Goal: Information Seeking & Learning: Learn about a topic

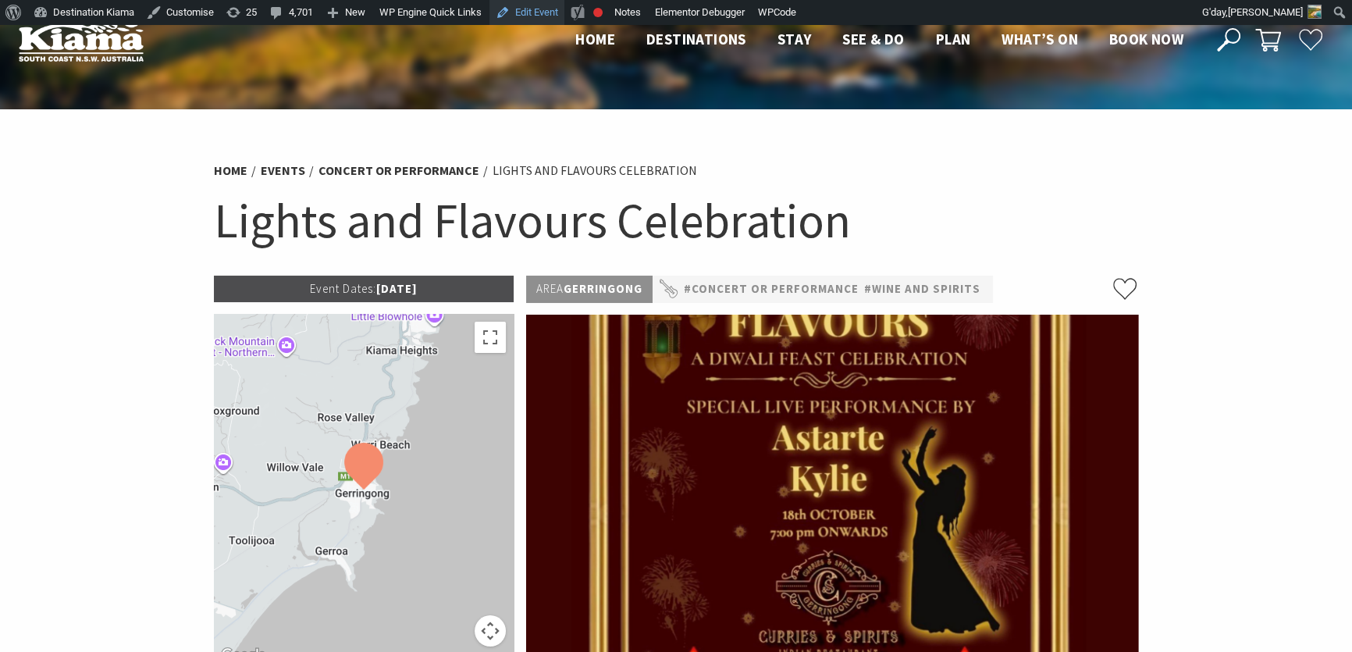
click at [541, 9] on link "Edit Event" at bounding box center [527, 12] width 75 height 25
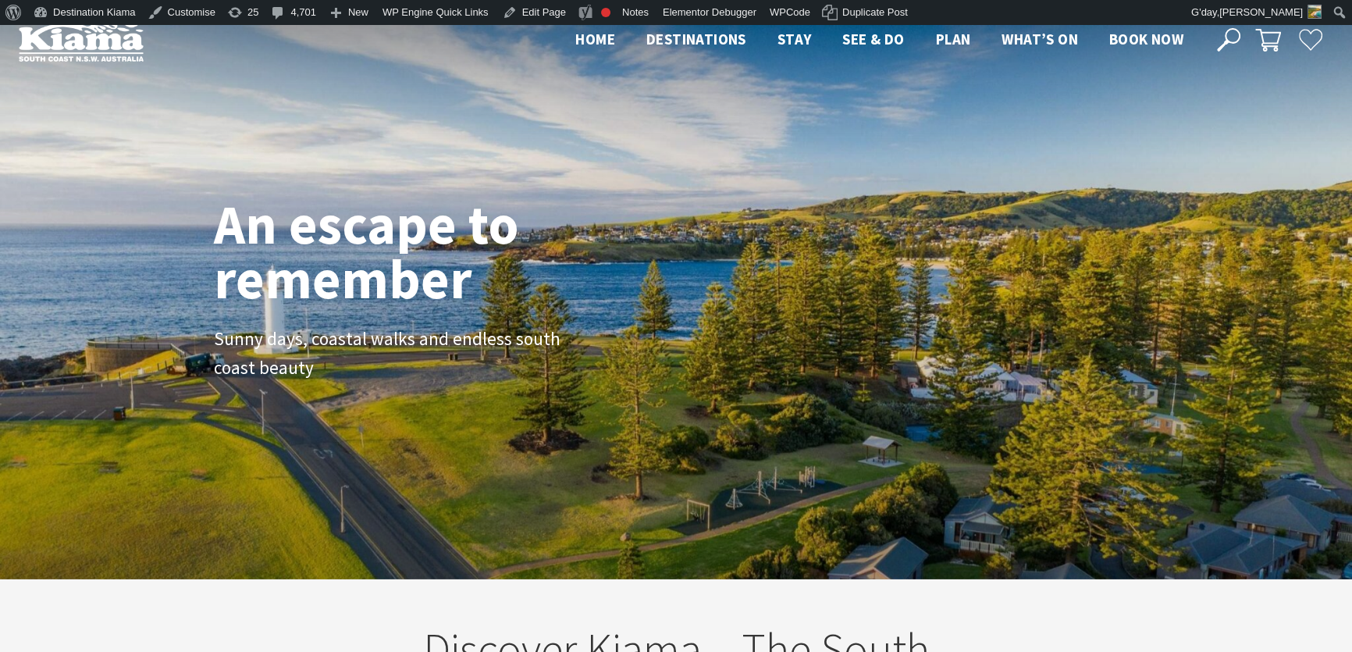
scroll to position [250, 1362]
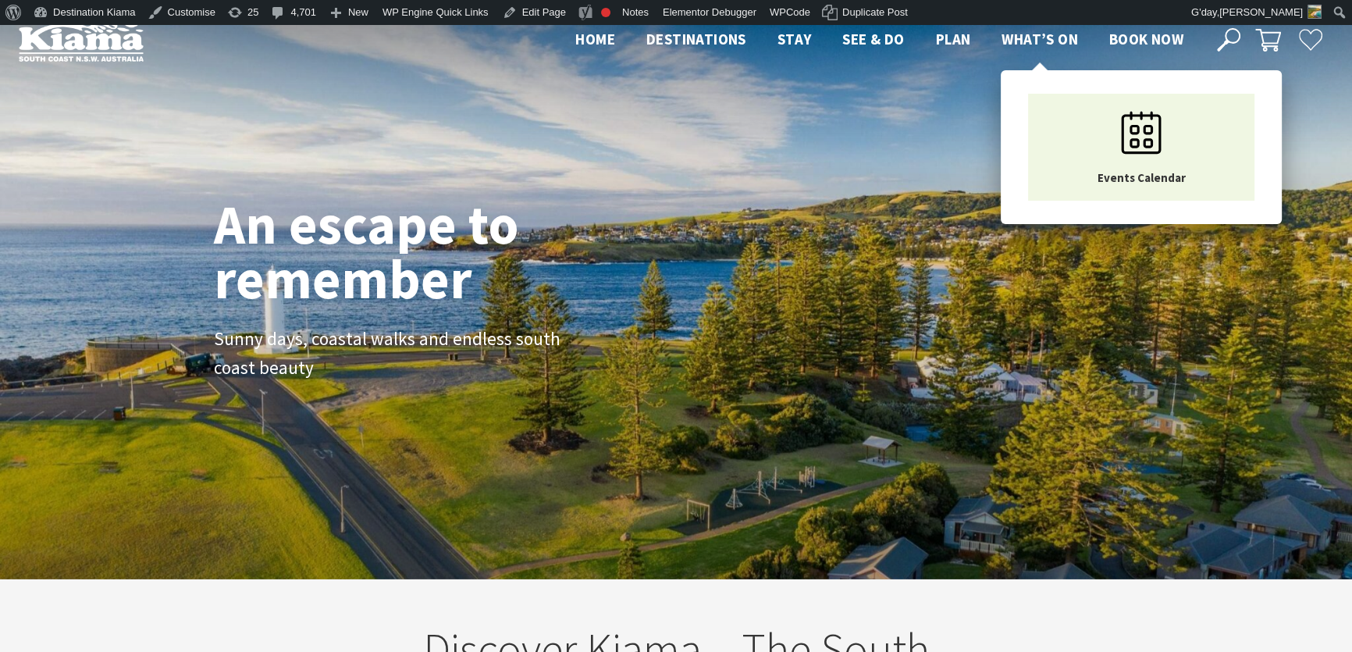
click at [1034, 39] on span "What’s On" at bounding box center [1040, 39] width 77 height 19
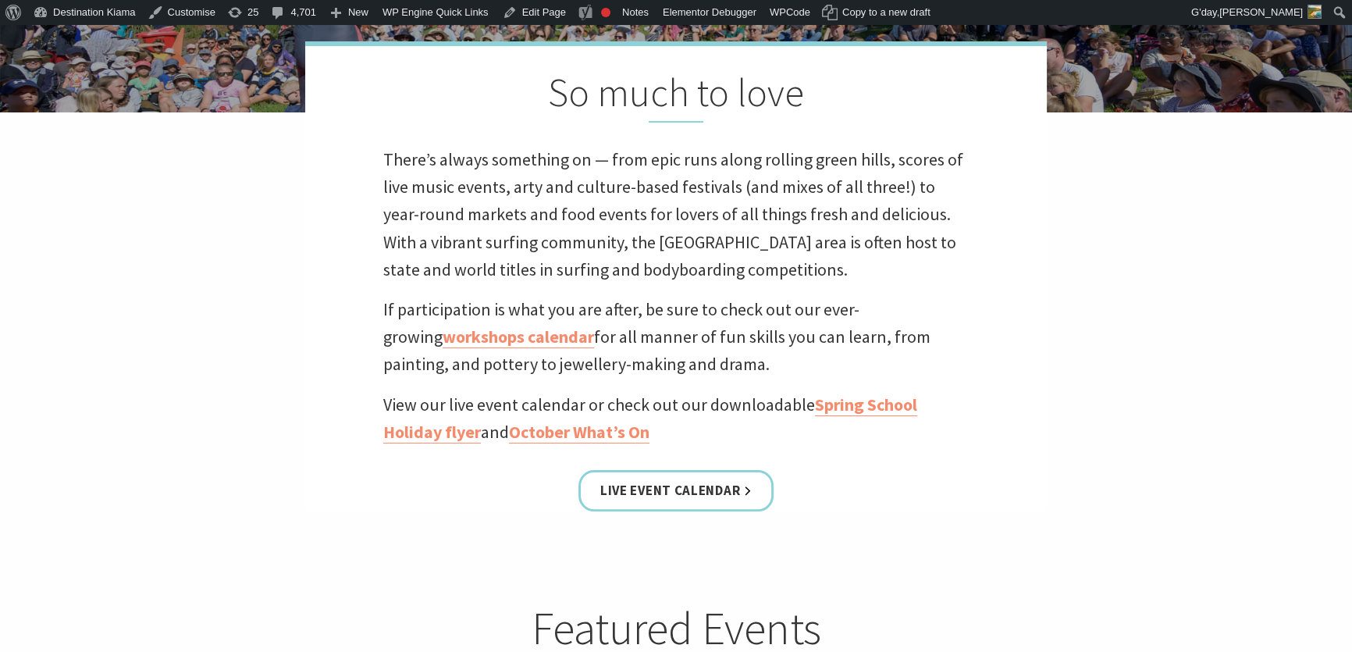
scroll to position [710, 0]
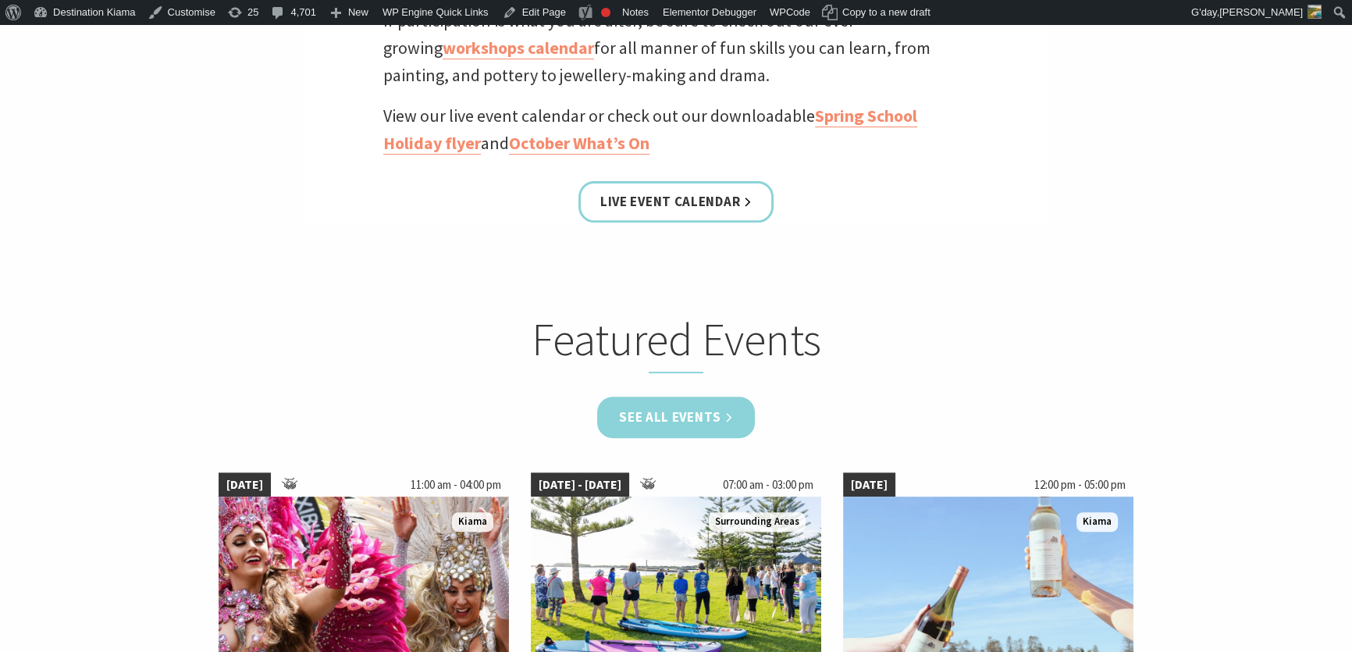
click at [674, 409] on link "See all Events" at bounding box center [676, 417] width 158 height 41
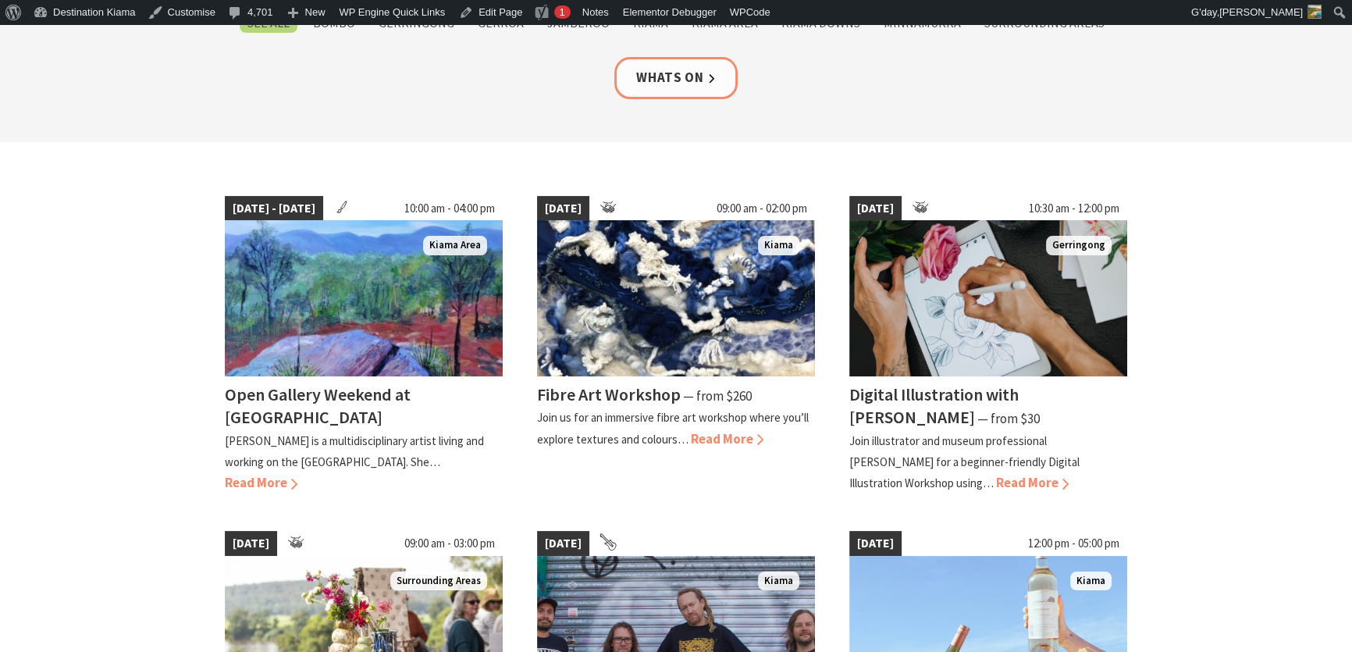
scroll to position [141, 0]
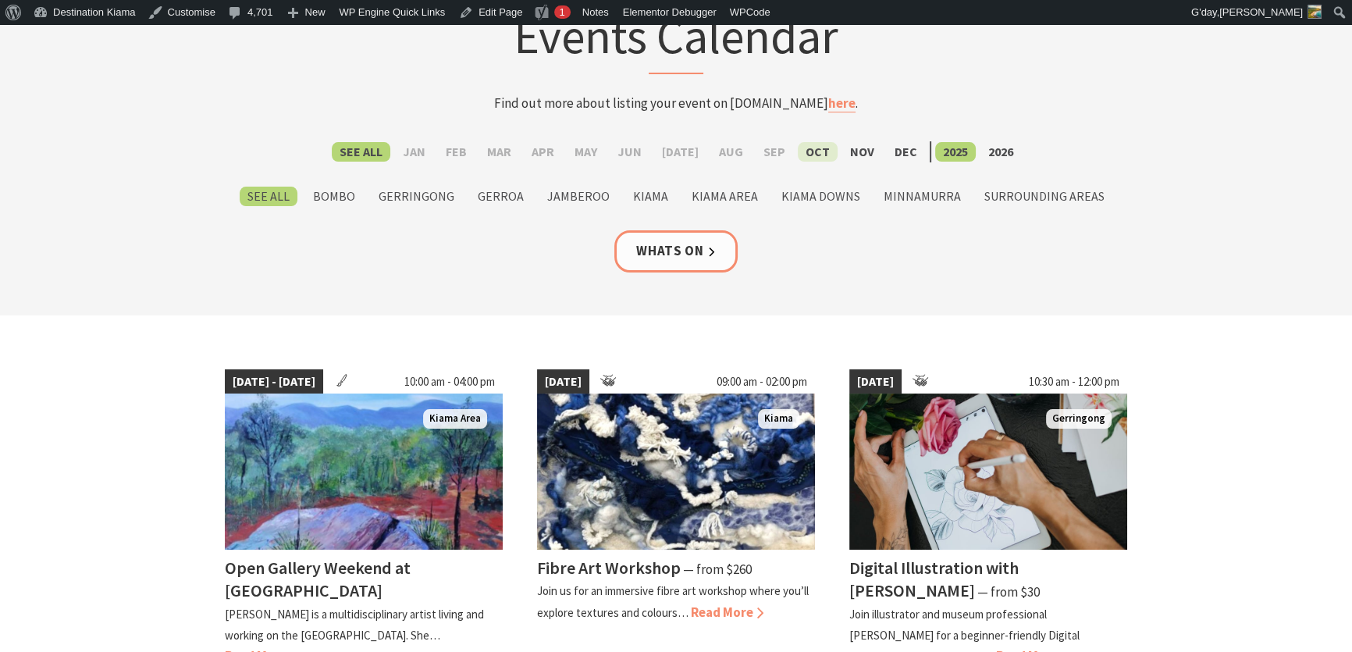
click at [810, 147] on label "Oct" at bounding box center [818, 152] width 40 height 20
click at [0, 0] on input "Oct" at bounding box center [0, 0] width 0 height 0
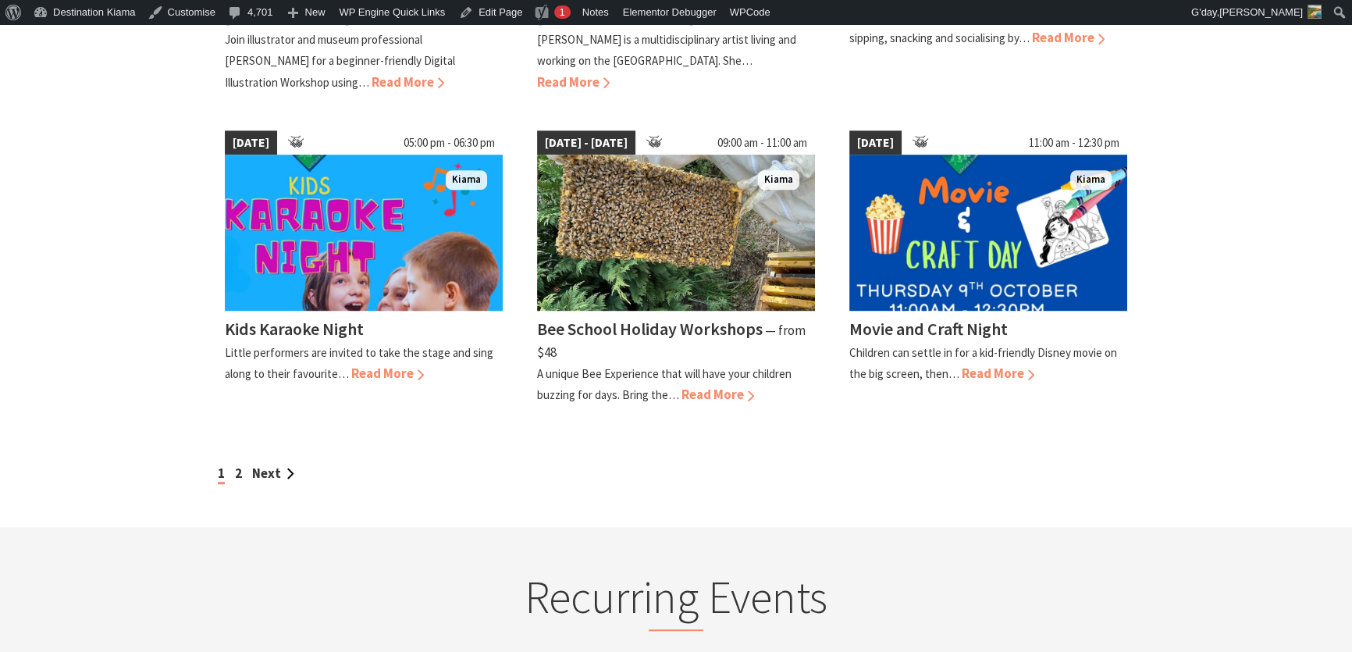
scroll to position [1348, 0]
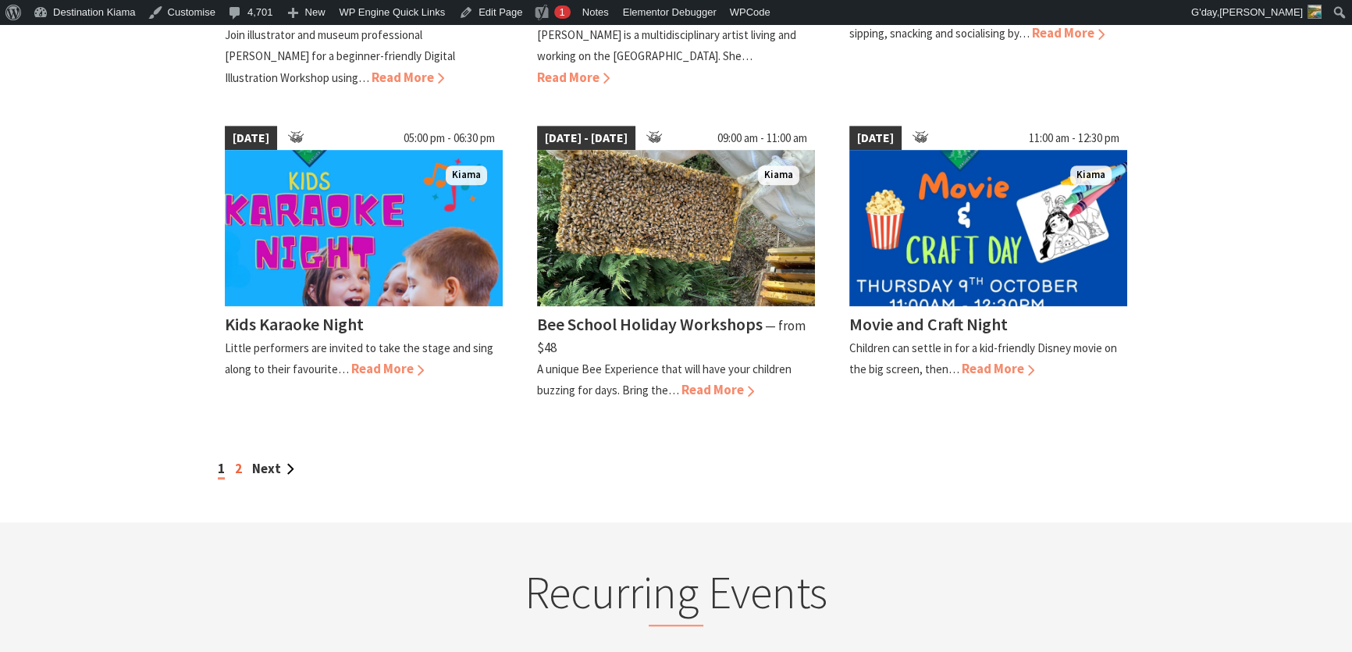
click at [239, 461] on link "2" at bounding box center [238, 468] width 7 height 17
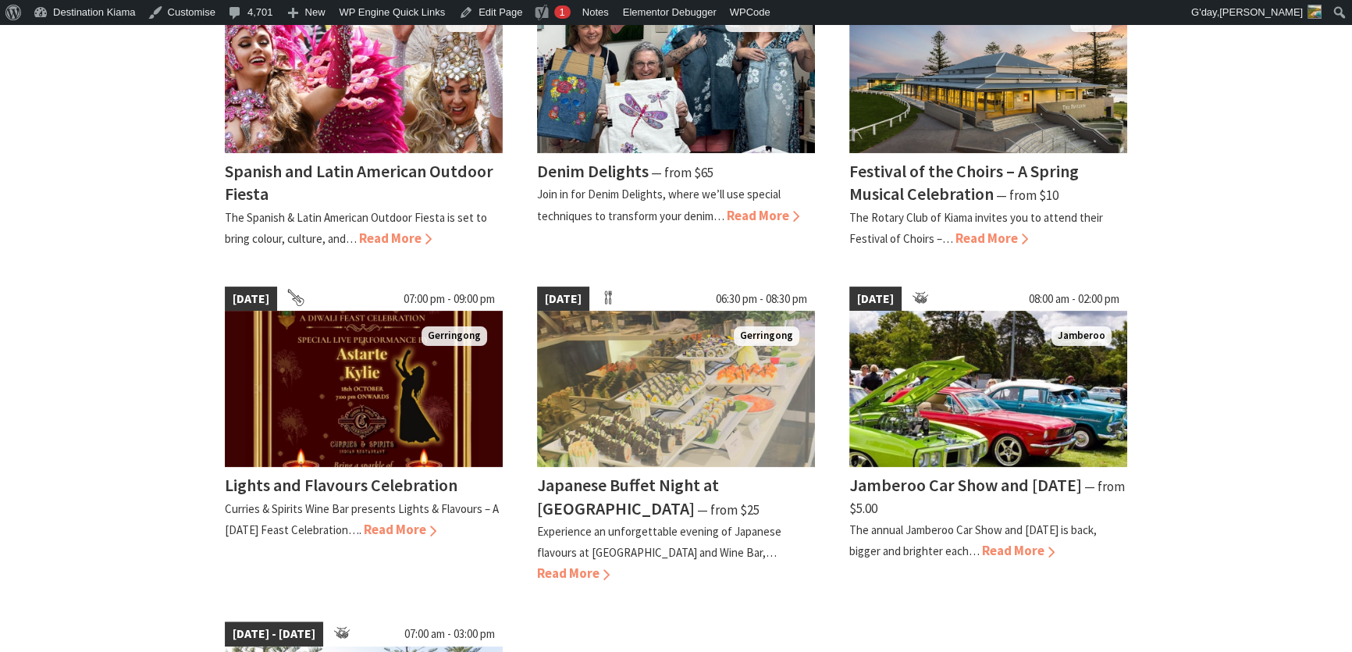
scroll to position [568, 0]
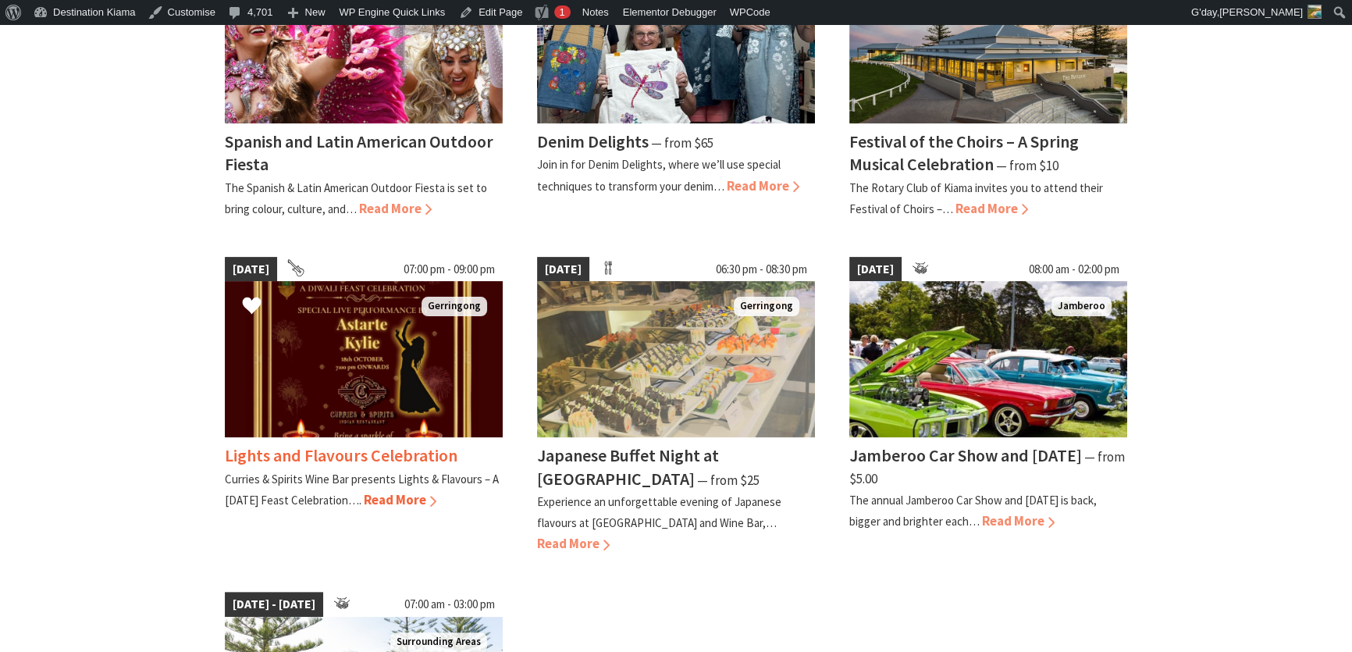
click at [329, 449] on h4 "Lights and Flavours Celebration" at bounding box center [341, 455] width 233 height 22
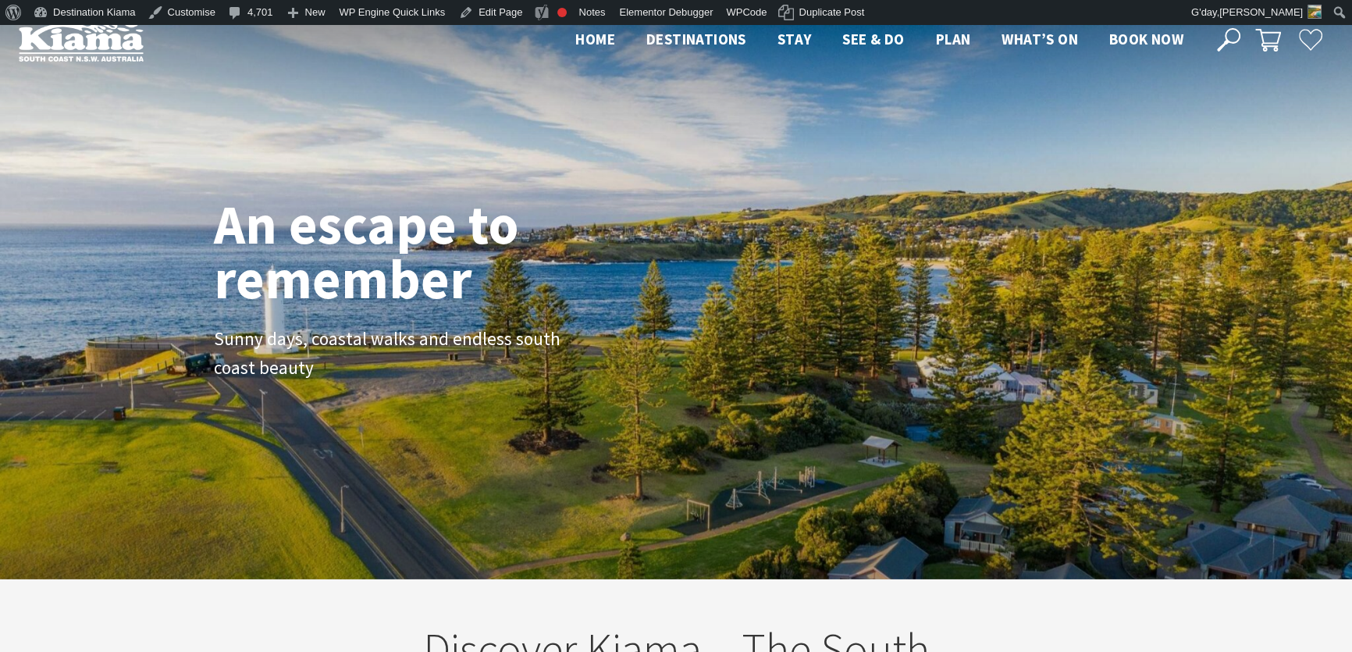
scroll to position [273, 1362]
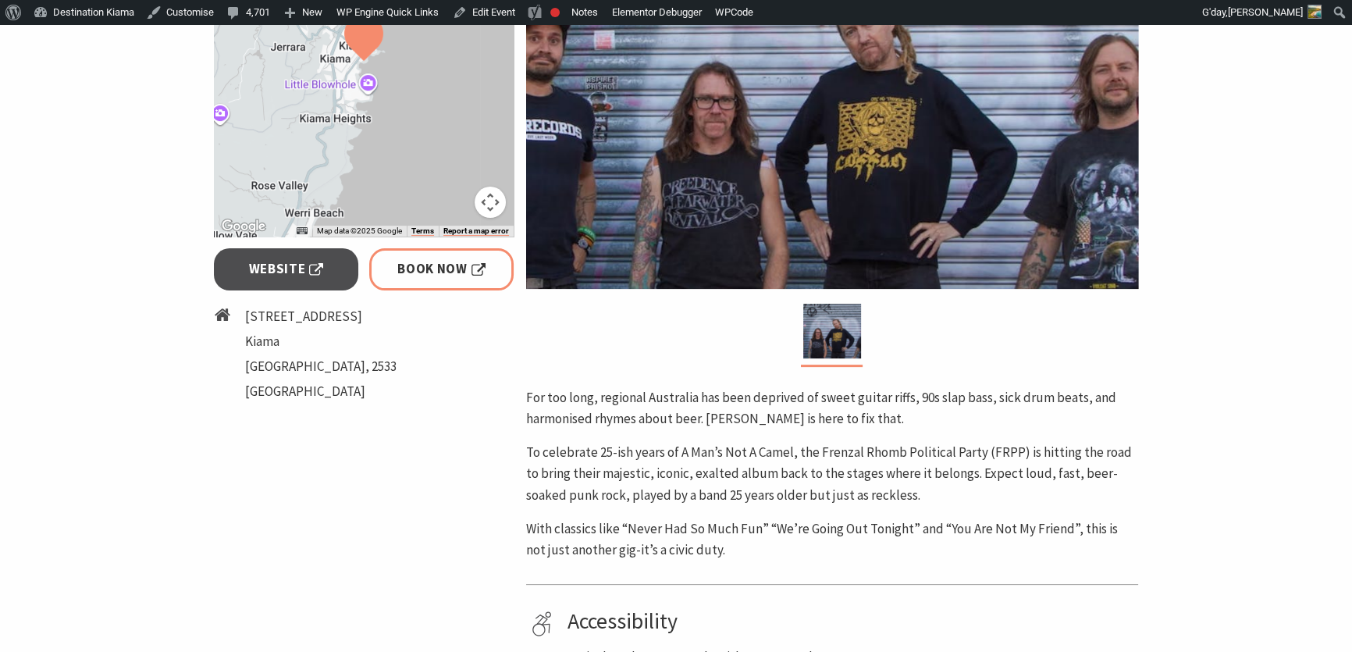
scroll to position [283, 0]
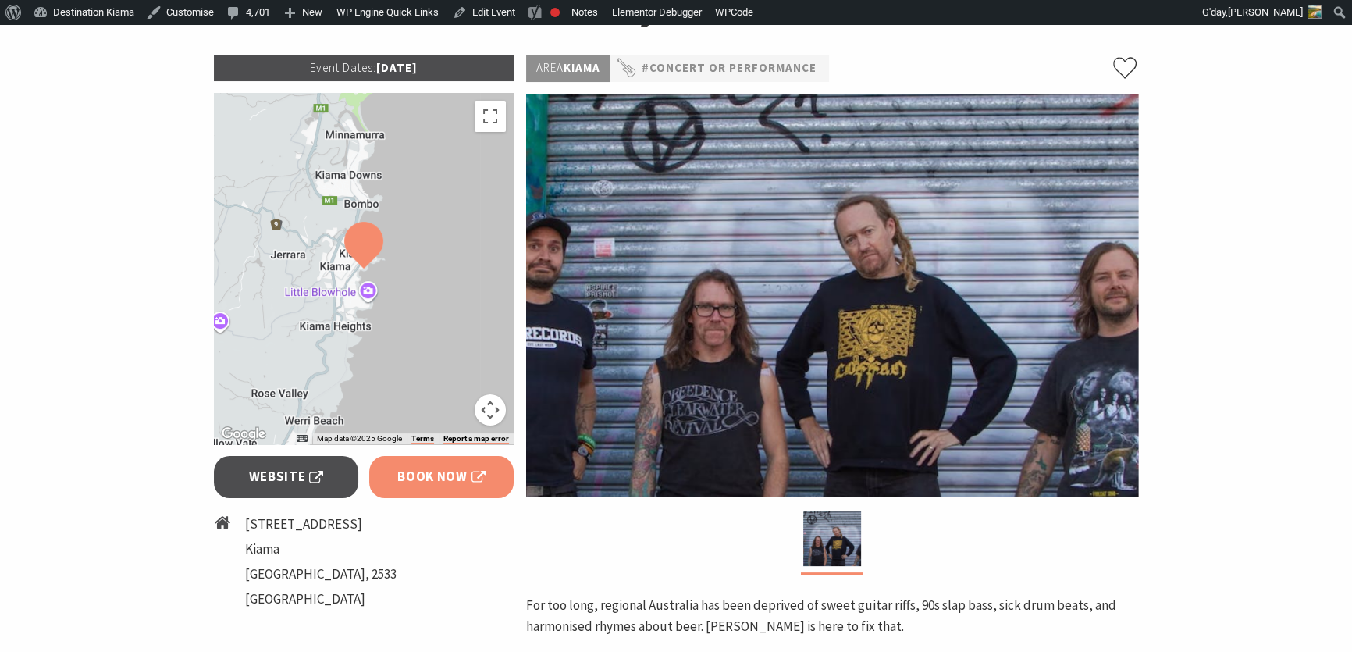
click at [415, 468] on span "Book Now" at bounding box center [441, 476] width 88 height 21
